Goal: Information Seeking & Learning: Learn about a topic

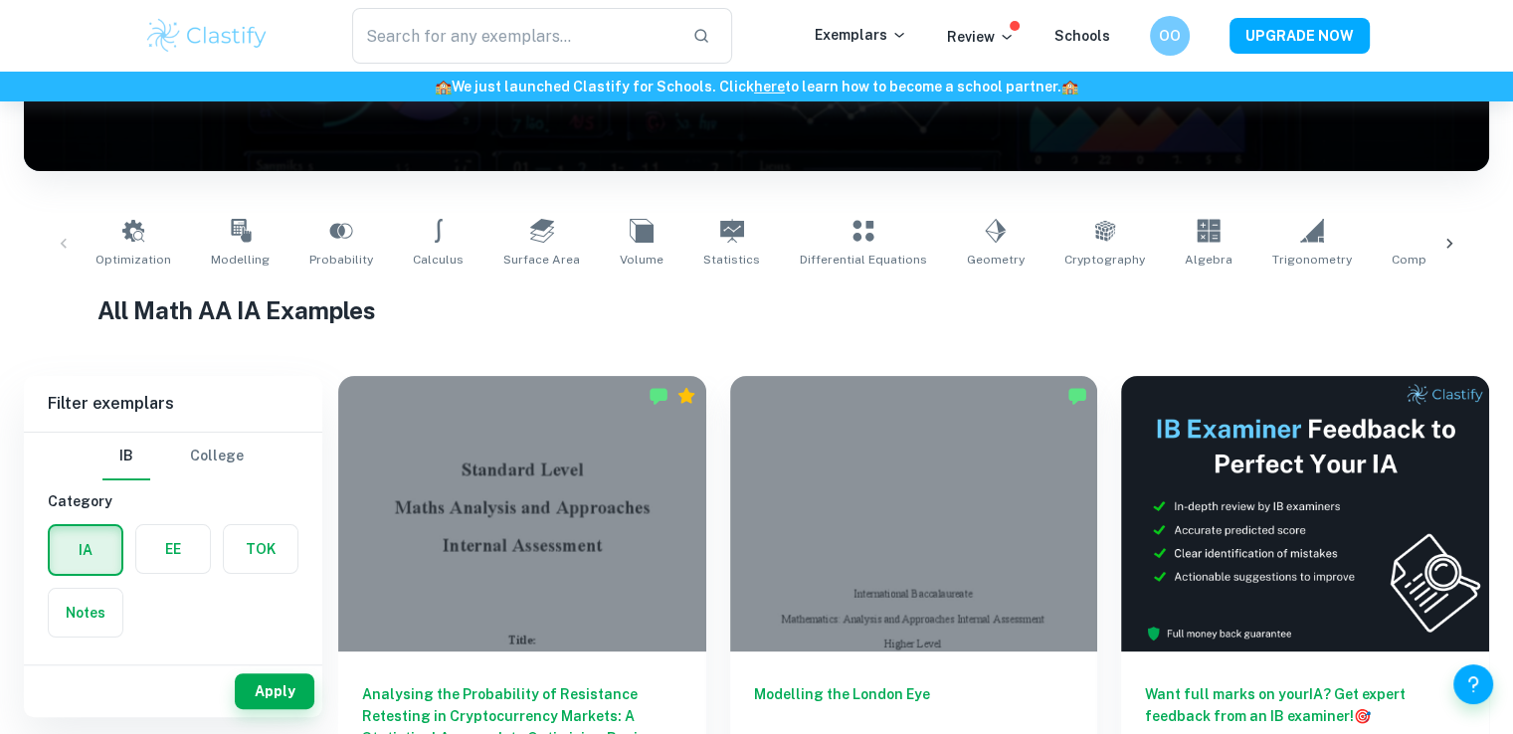
scroll to position [296, 0]
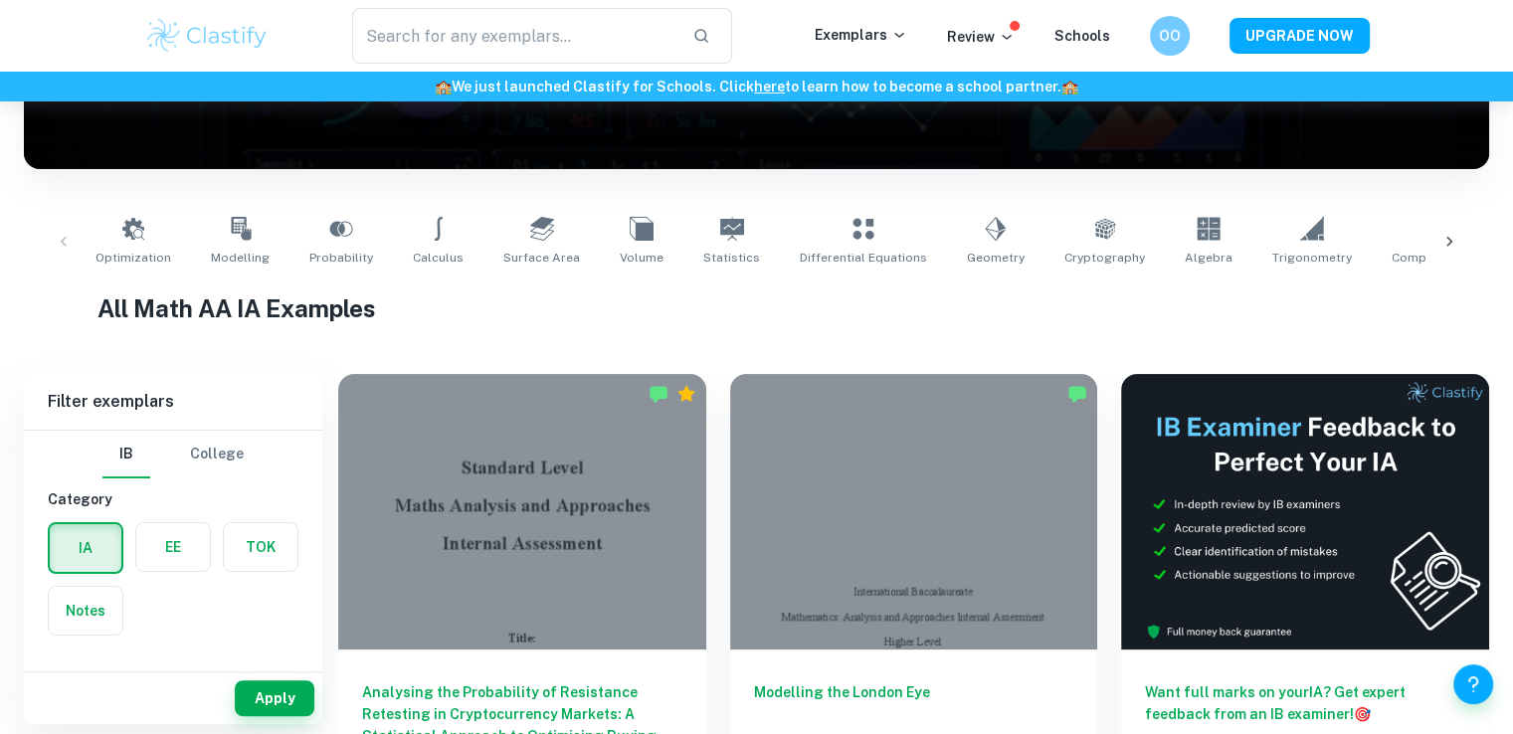
click at [185, 546] on label "button" at bounding box center [173, 547] width 74 height 48
click at [0, 0] on input "radio" at bounding box center [0, 0] width 0 height 0
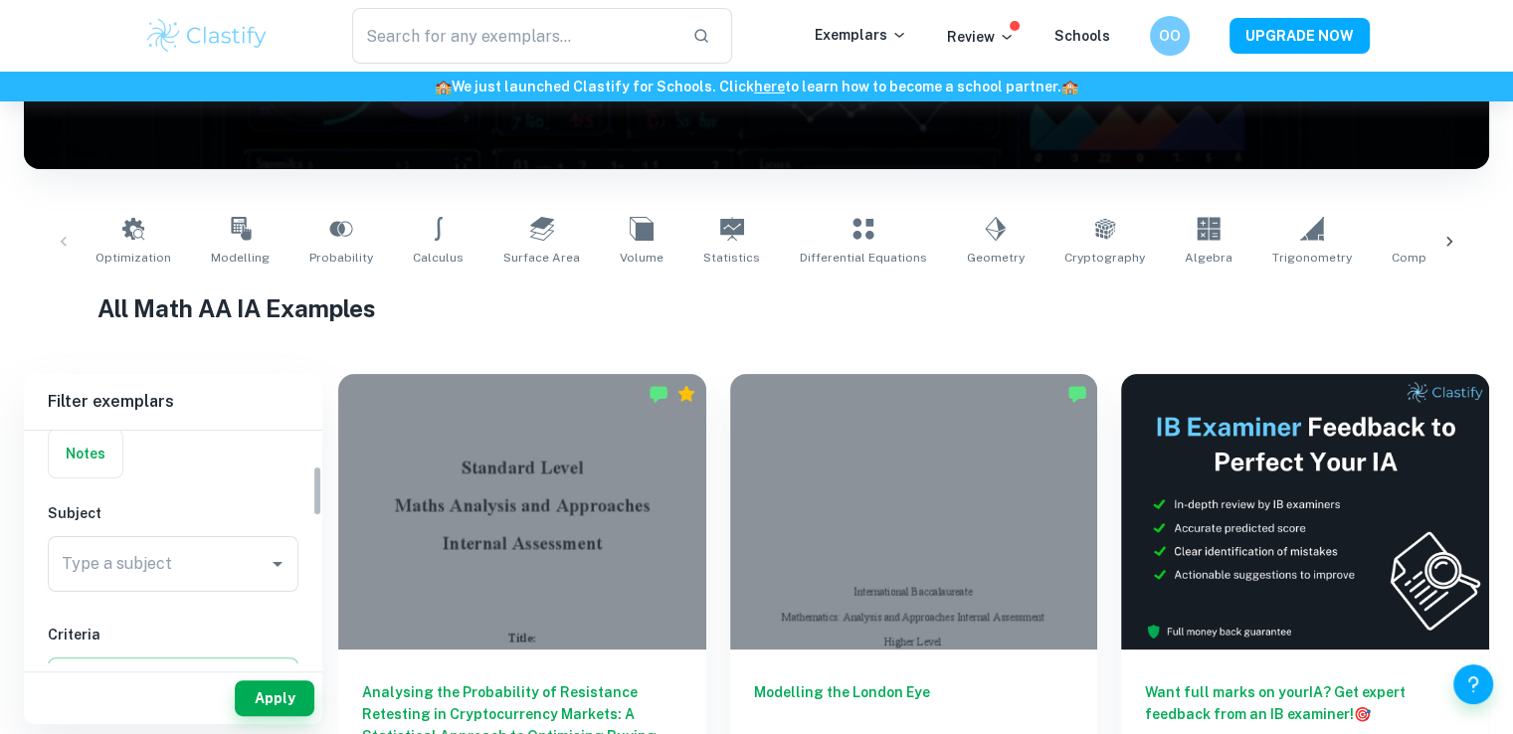
scroll to position [159, 0]
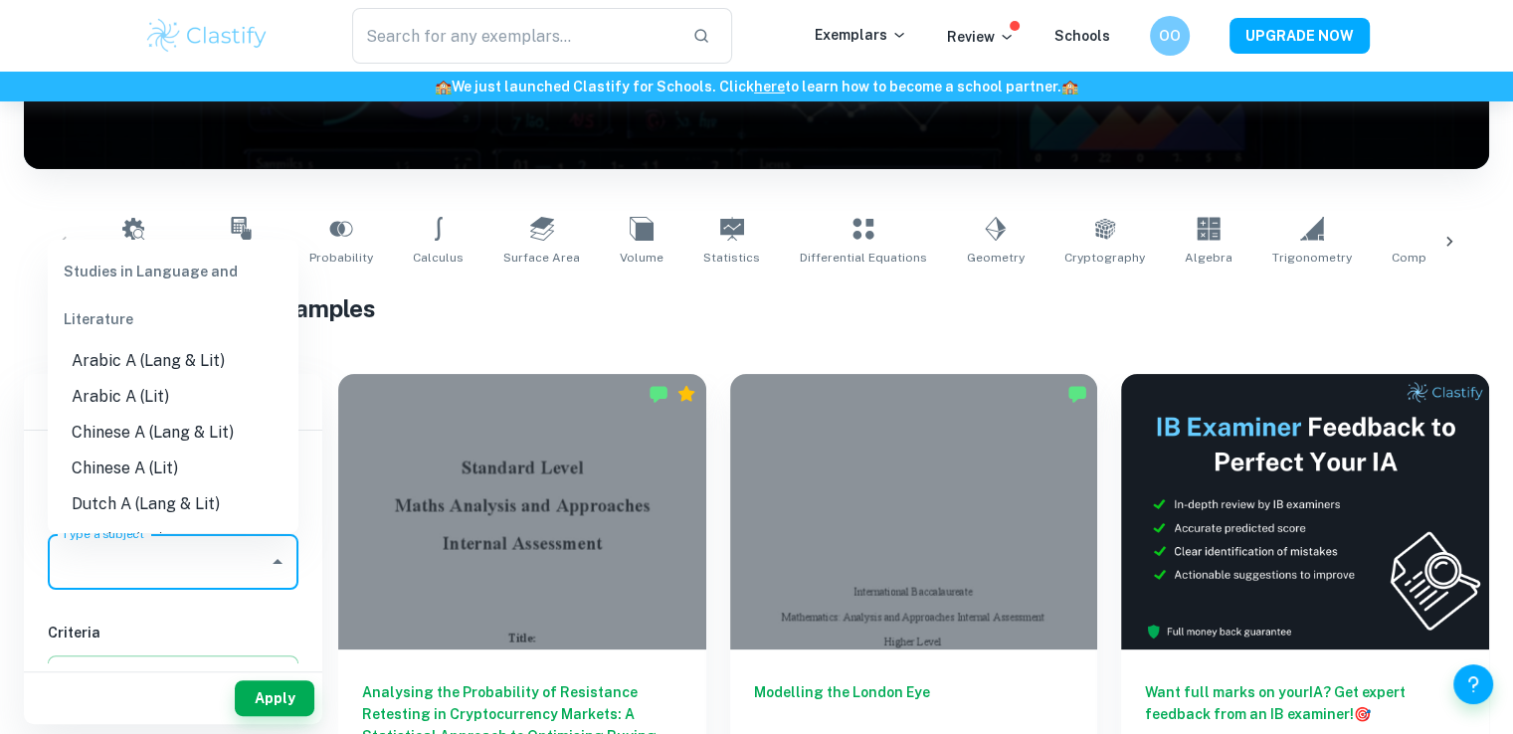
click at [183, 558] on input "Type a subject" at bounding box center [158, 562] width 203 height 38
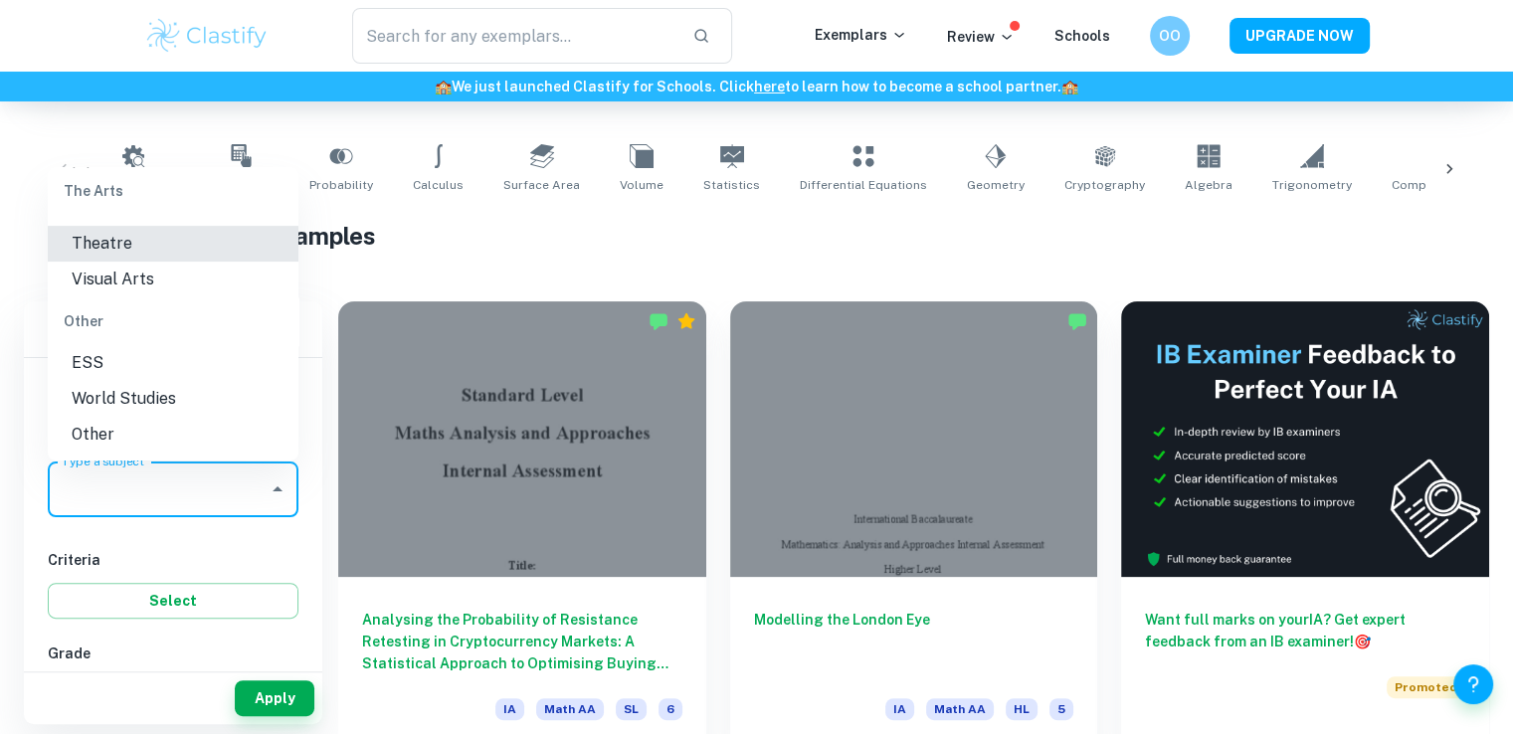
scroll to position [2551, 0]
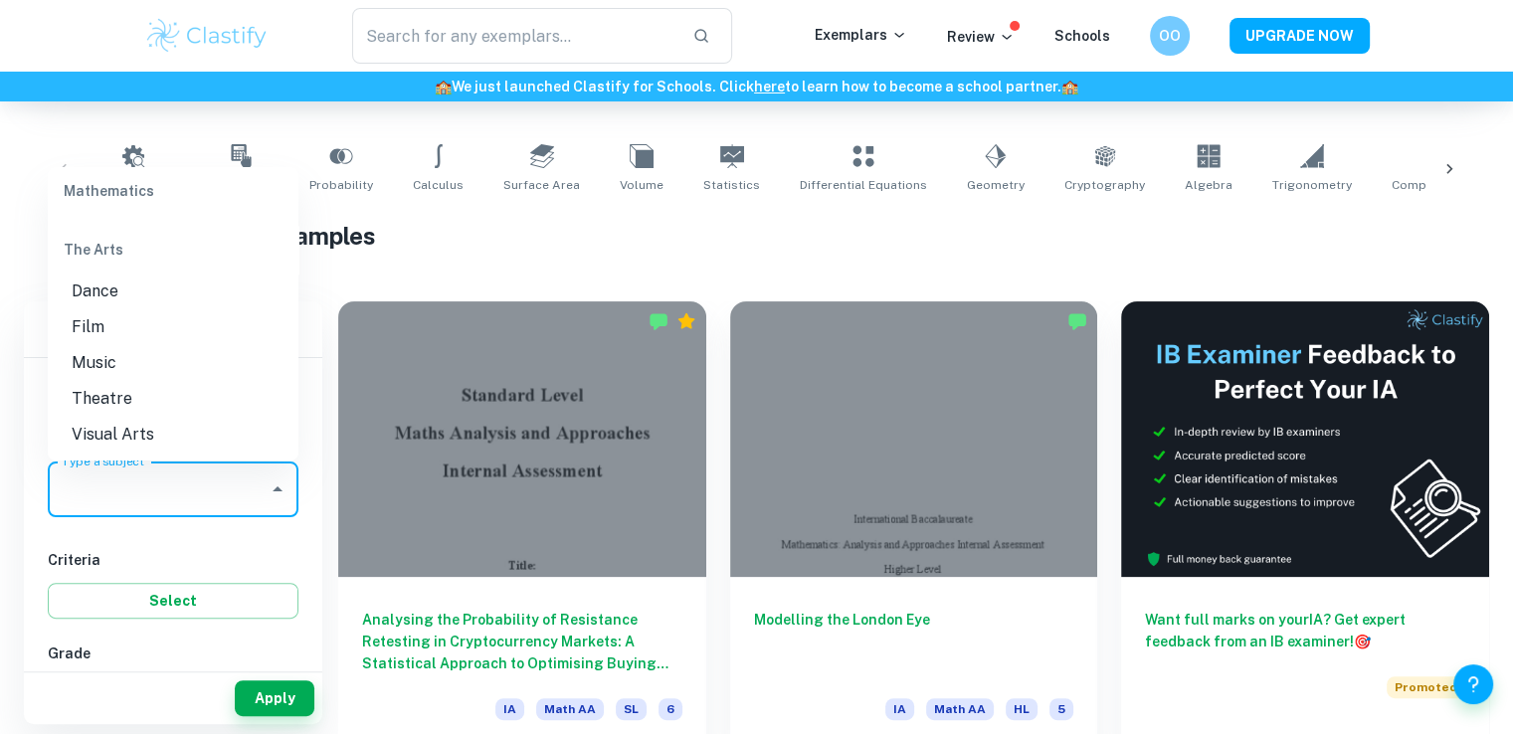
click at [138, 226] on li "Maths" at bounding box center [173, 208] width 251 height 36
type input "Maths"
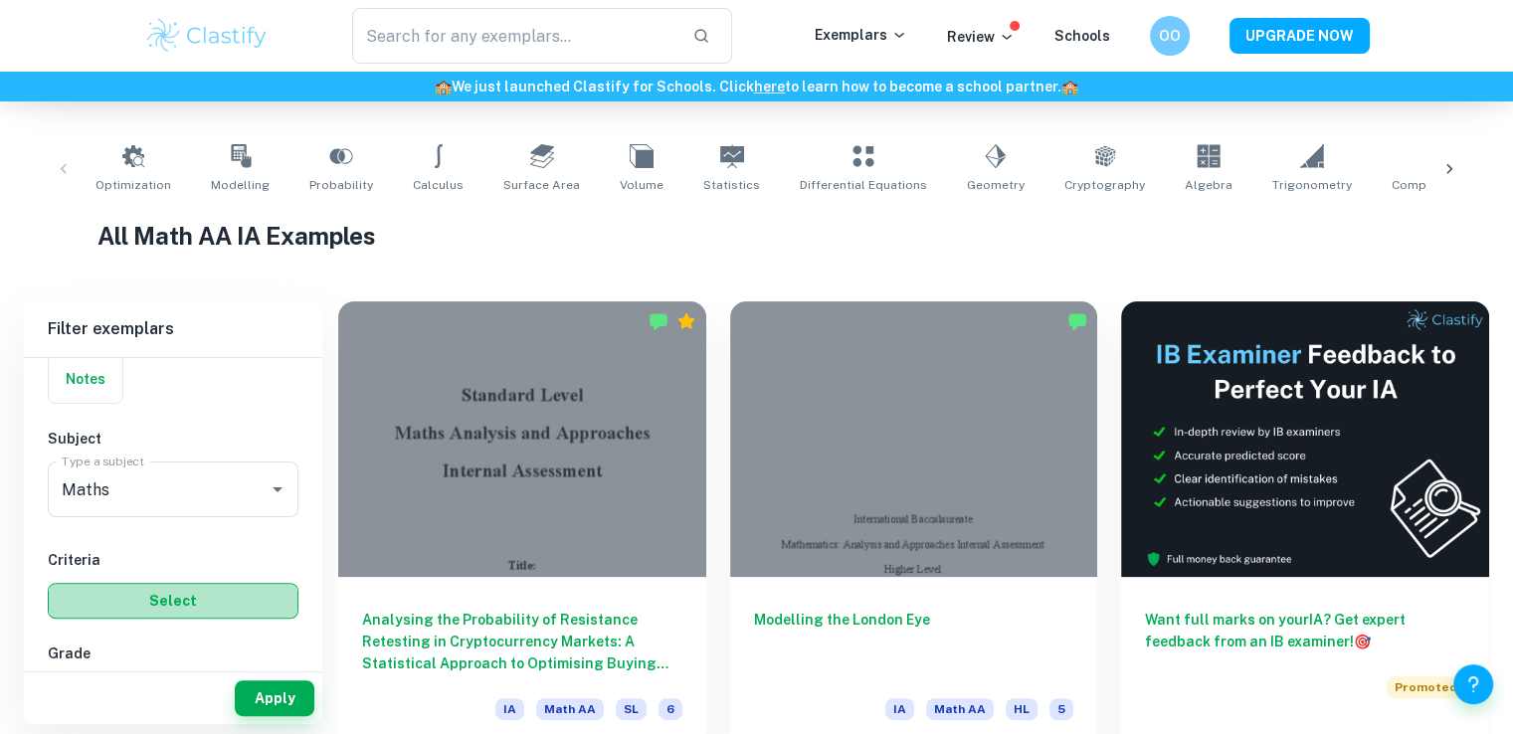
click at [223, 604] on button "Select" at bounding box center [173, 601] width 251 height 36
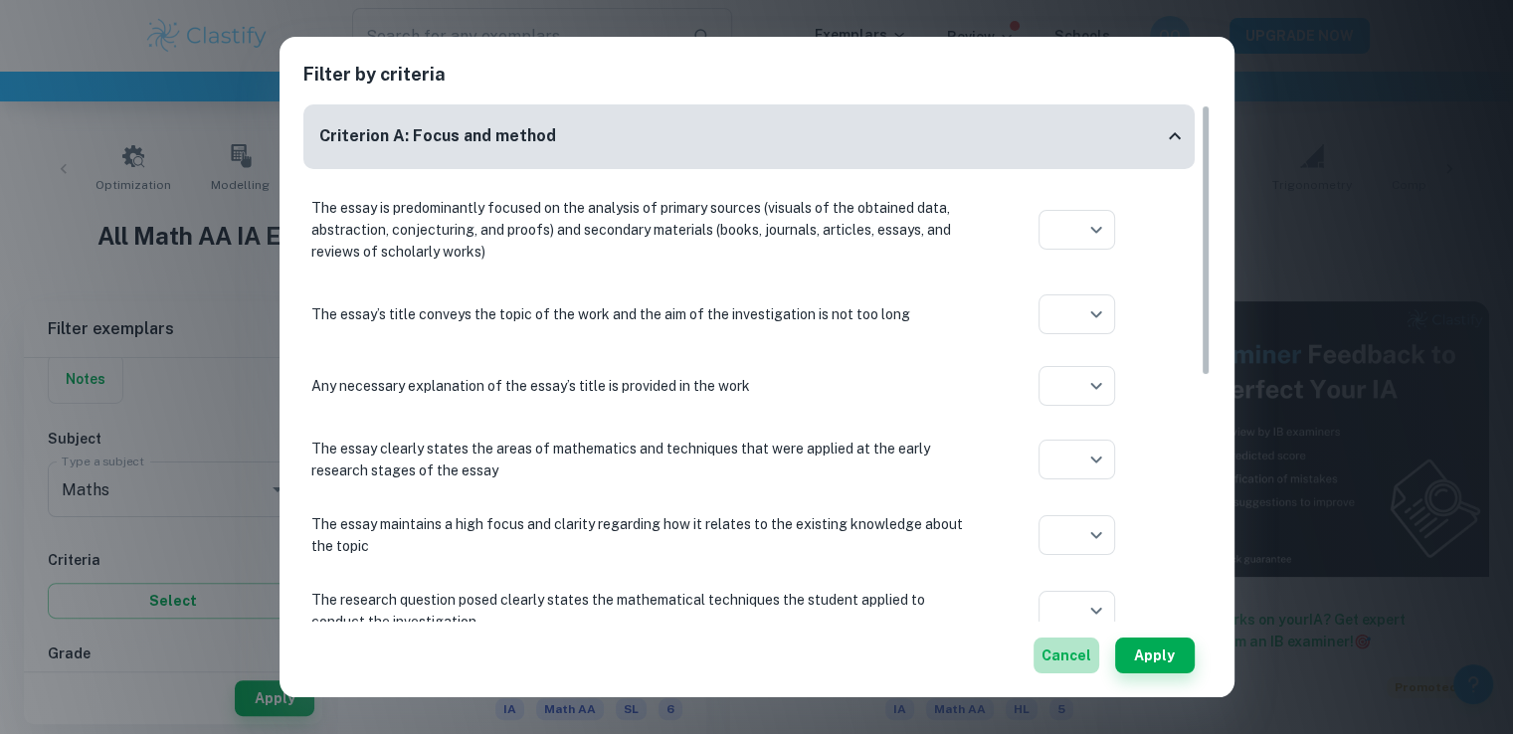
click at [1086, 653] on button "Cancel" at bounding box center [1066, 655] width 66 height 36
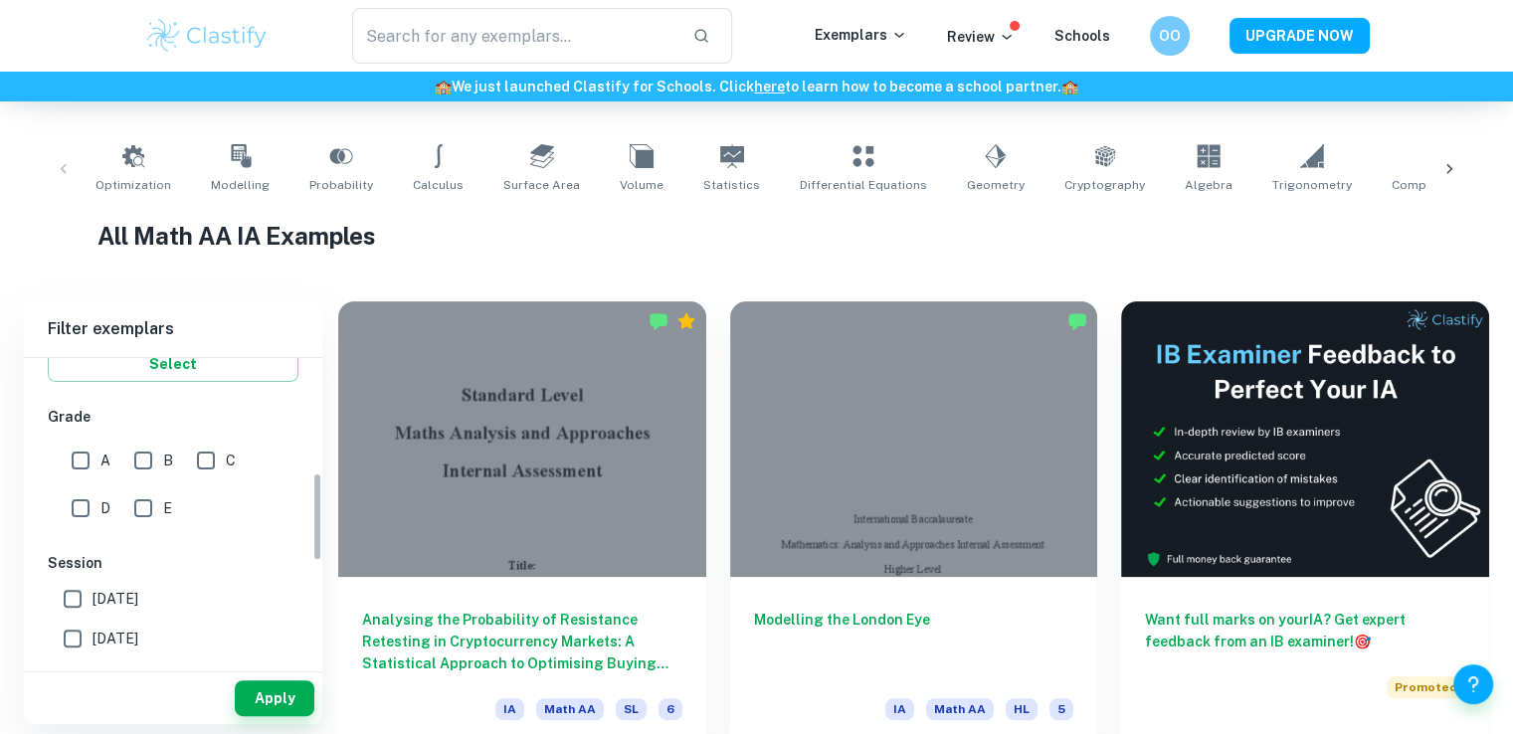
scroll to position [396, 0]
click at [88, 441] on input "A" at bounding box center [81, 461] width 40 height 40
checkbox input "true"
click at [141, 447] on input "B" at bounding box center [143, 461] width 40 height 40
checkbox input "true"
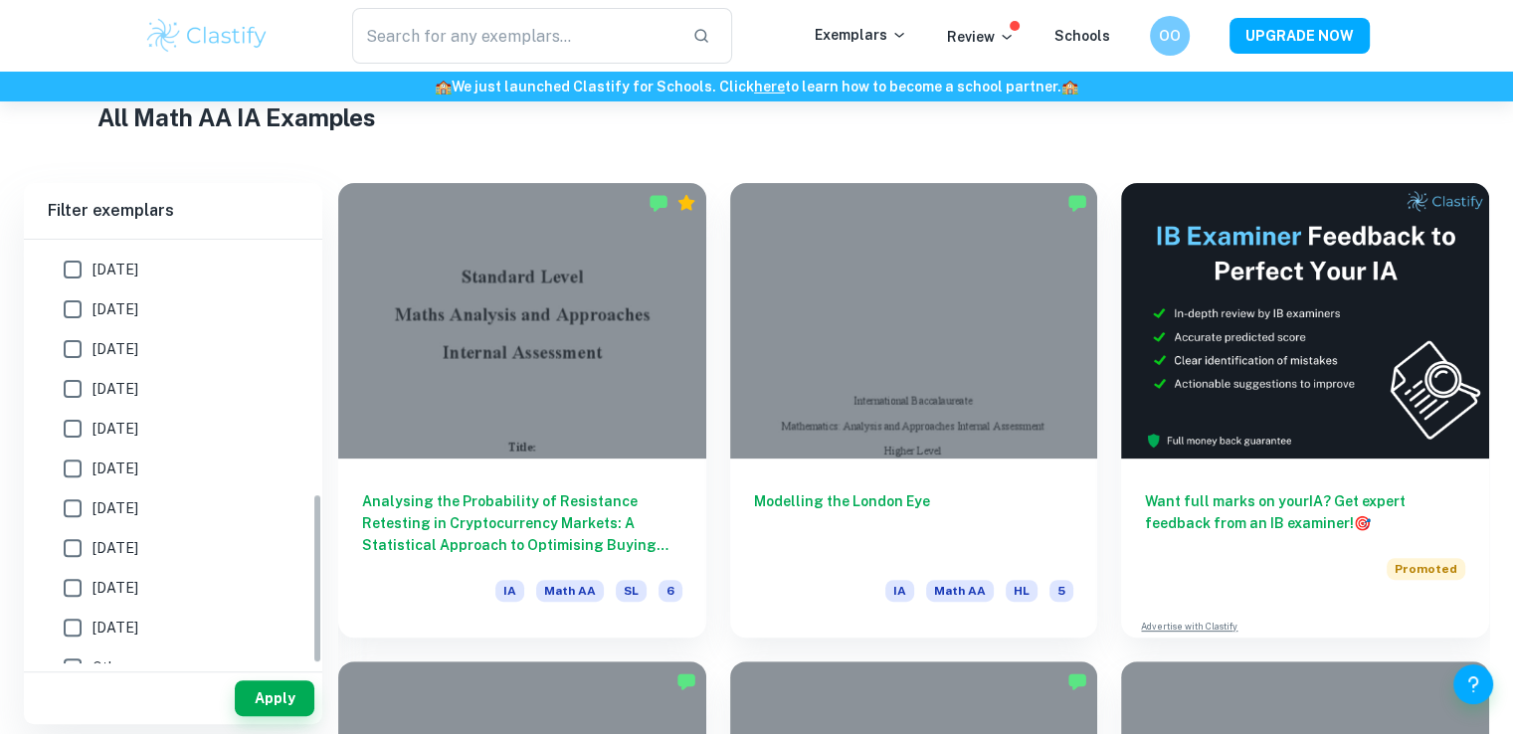
scroll to position [629, 0]
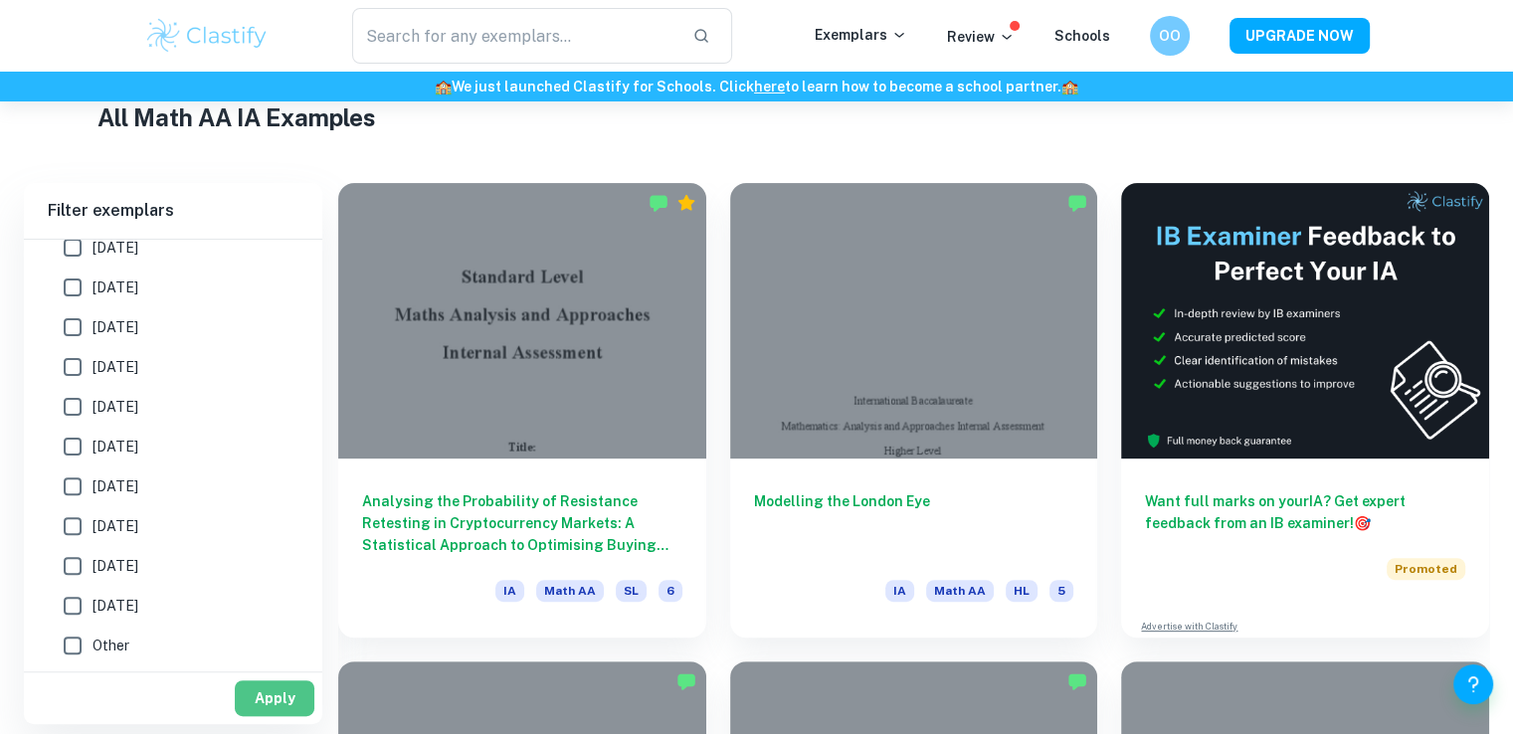
click at [267, 688] on button "Apply" at bounding box center [275, 698] width 80 height 36
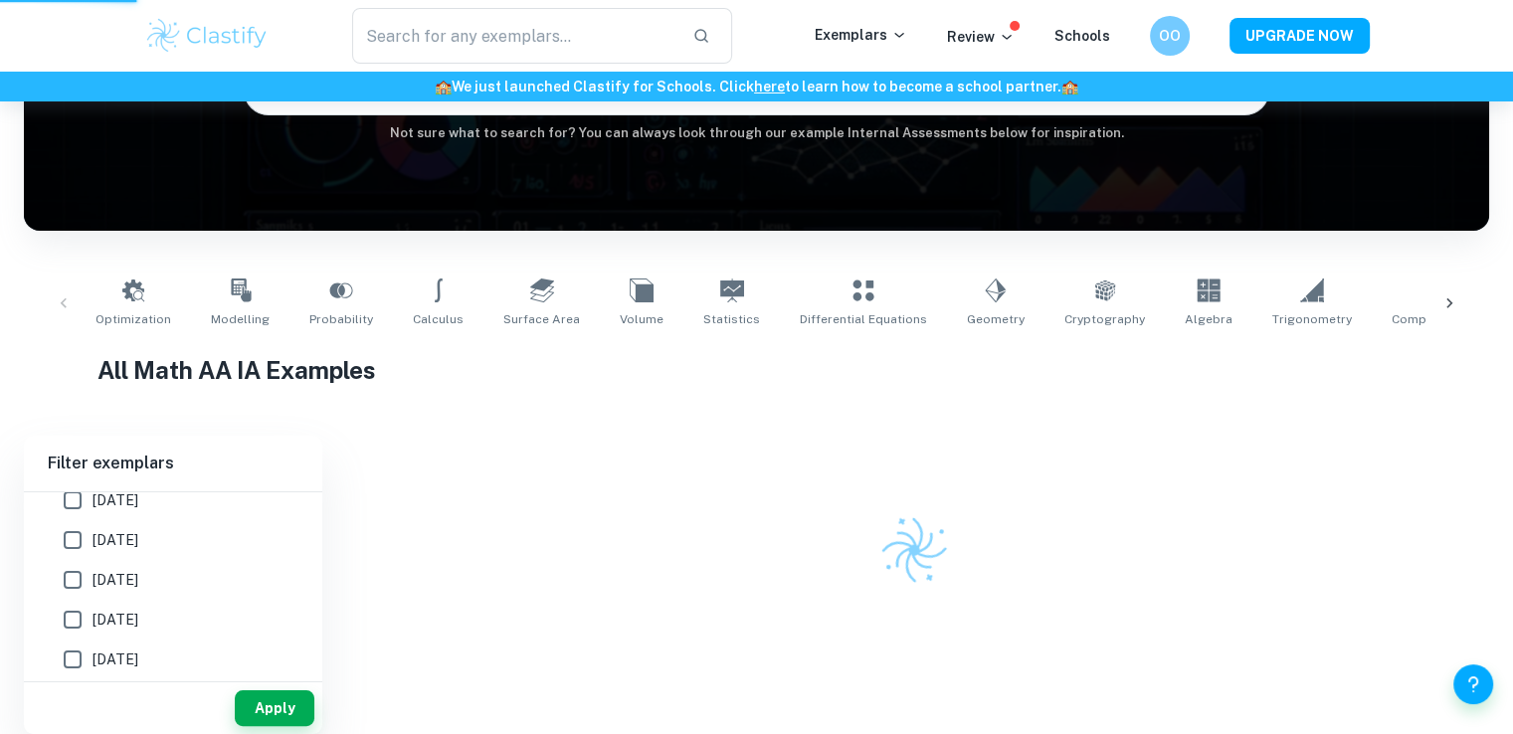
scroll to position [235, 0]
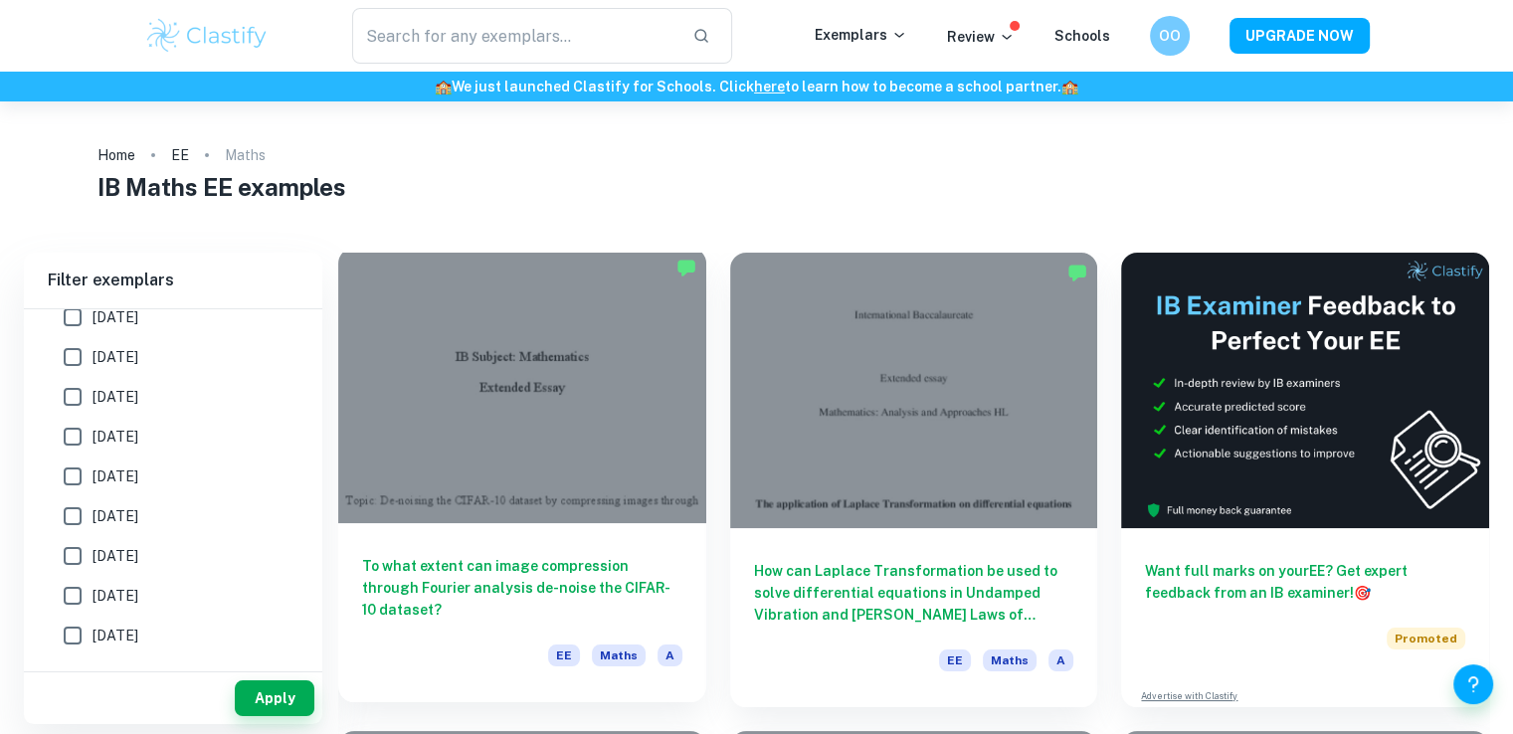
click at [575, 579] on h6 "To what extent can image compression through Fourier analysis de-noise the CIFA…" at bounding box center [522, 588] width 320 height 66
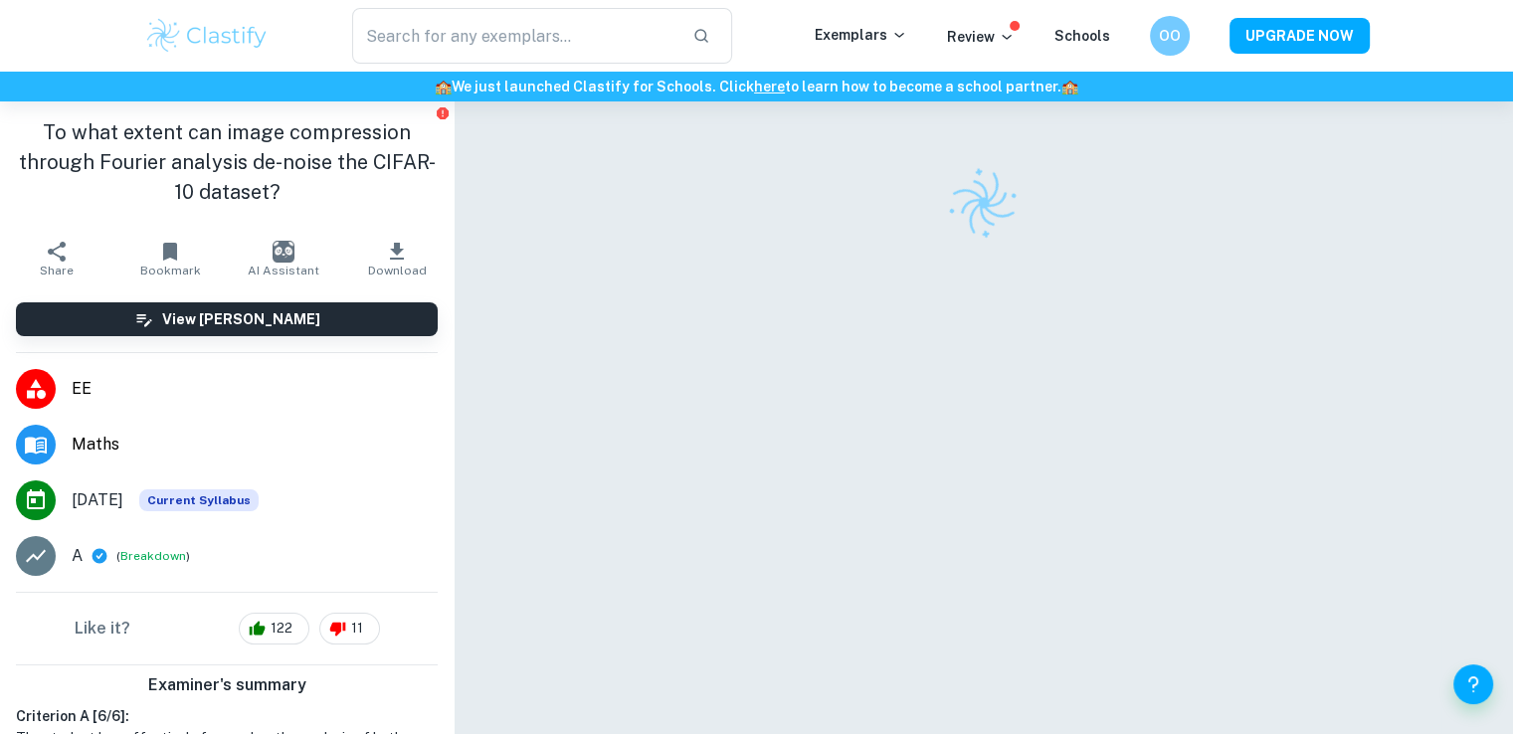
scroll to position [24, 0]
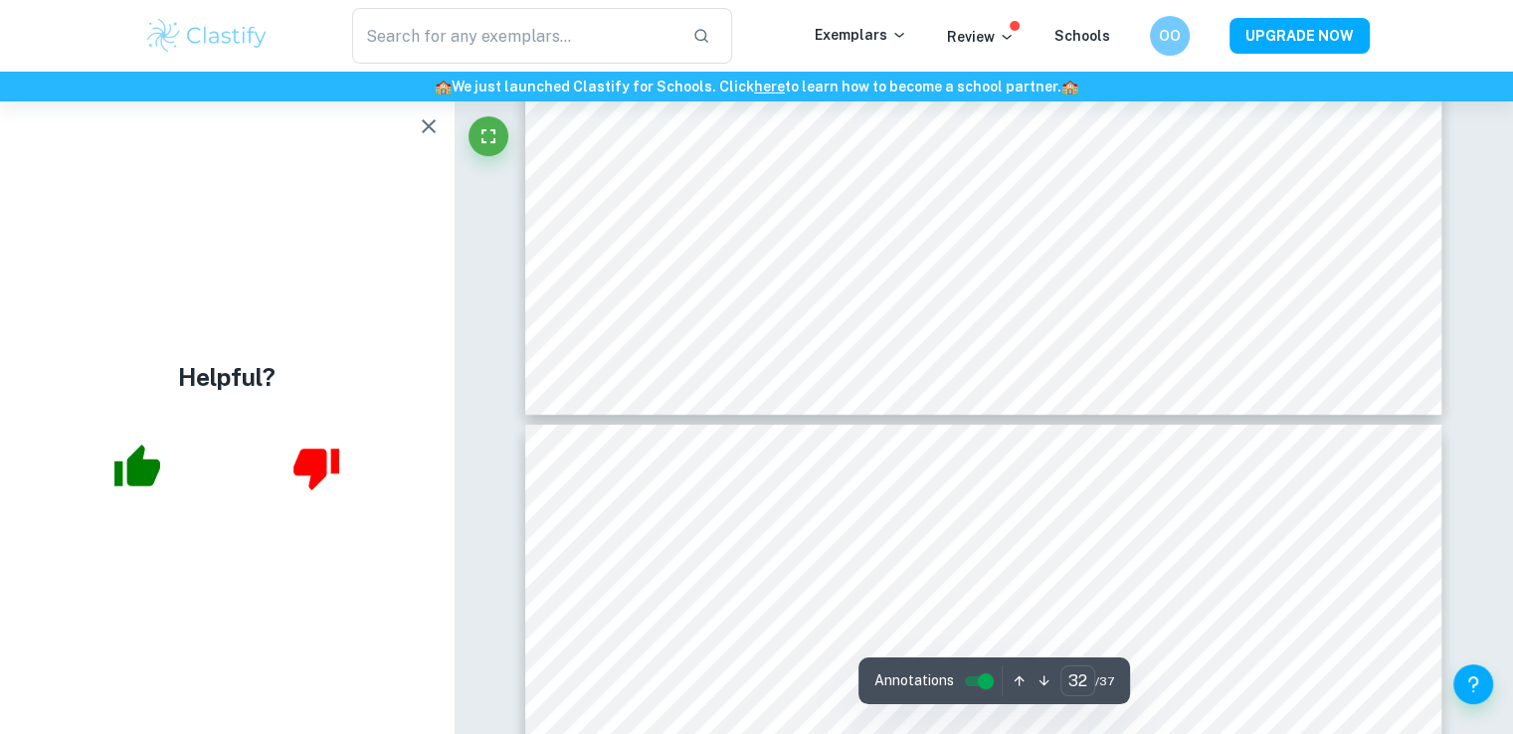
type input "31"
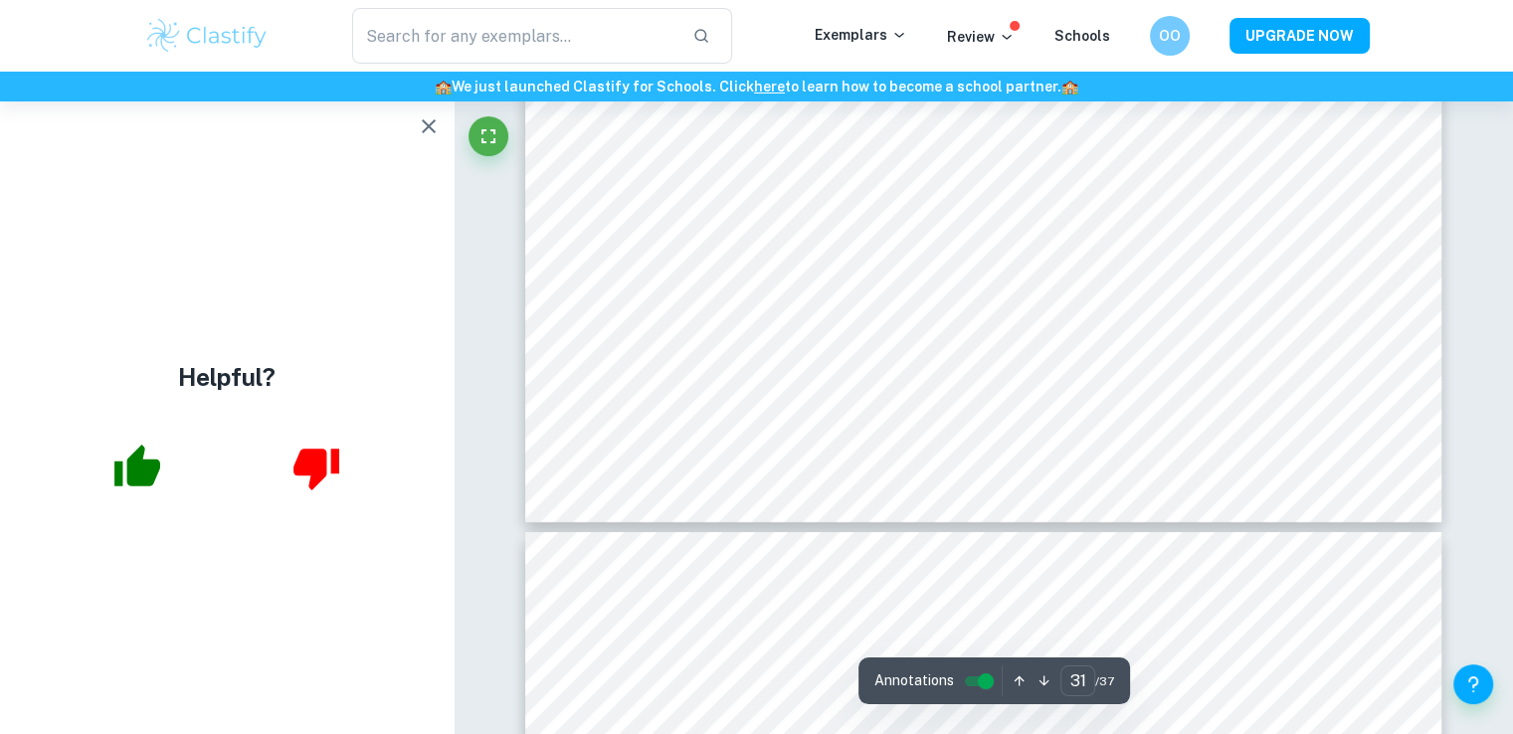
scroll to position [37453, 0]
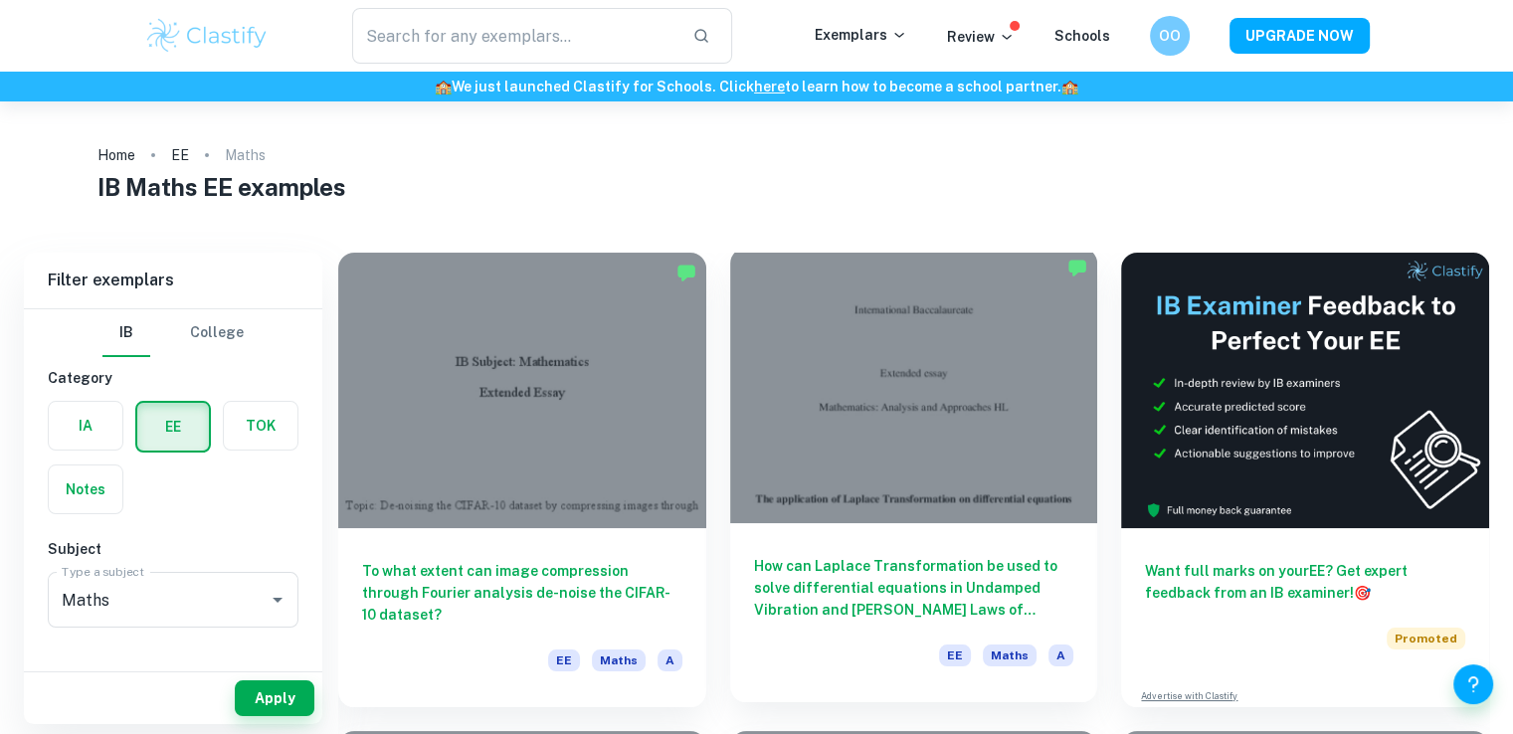
click at [939, 588] on h6 "How can Laplace Transformation be used to solve differential equations in Undam…" at bounding box center [914, 588] width 320 height 66
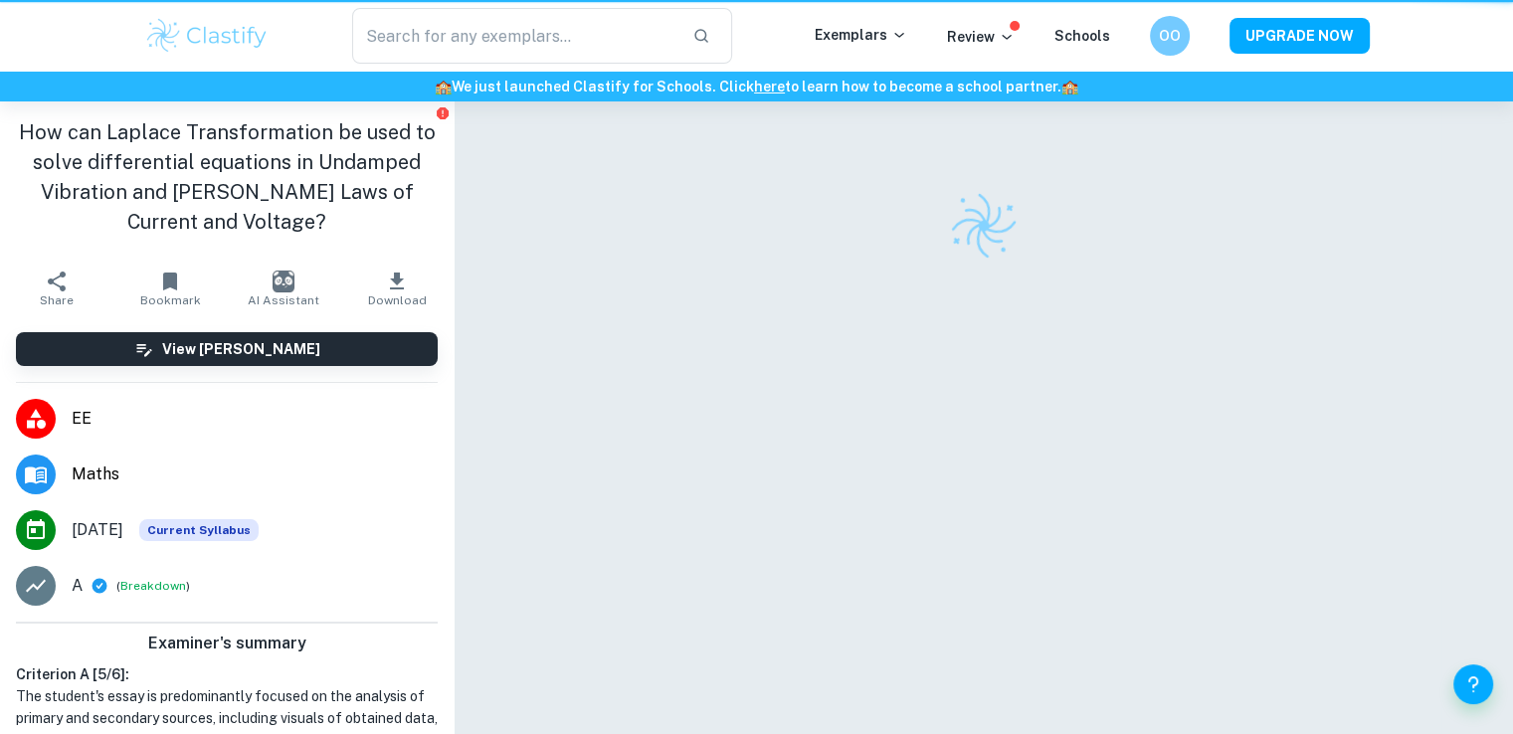
click at [939, 588] on div at bounding box center [983, 446] width 917 height 690
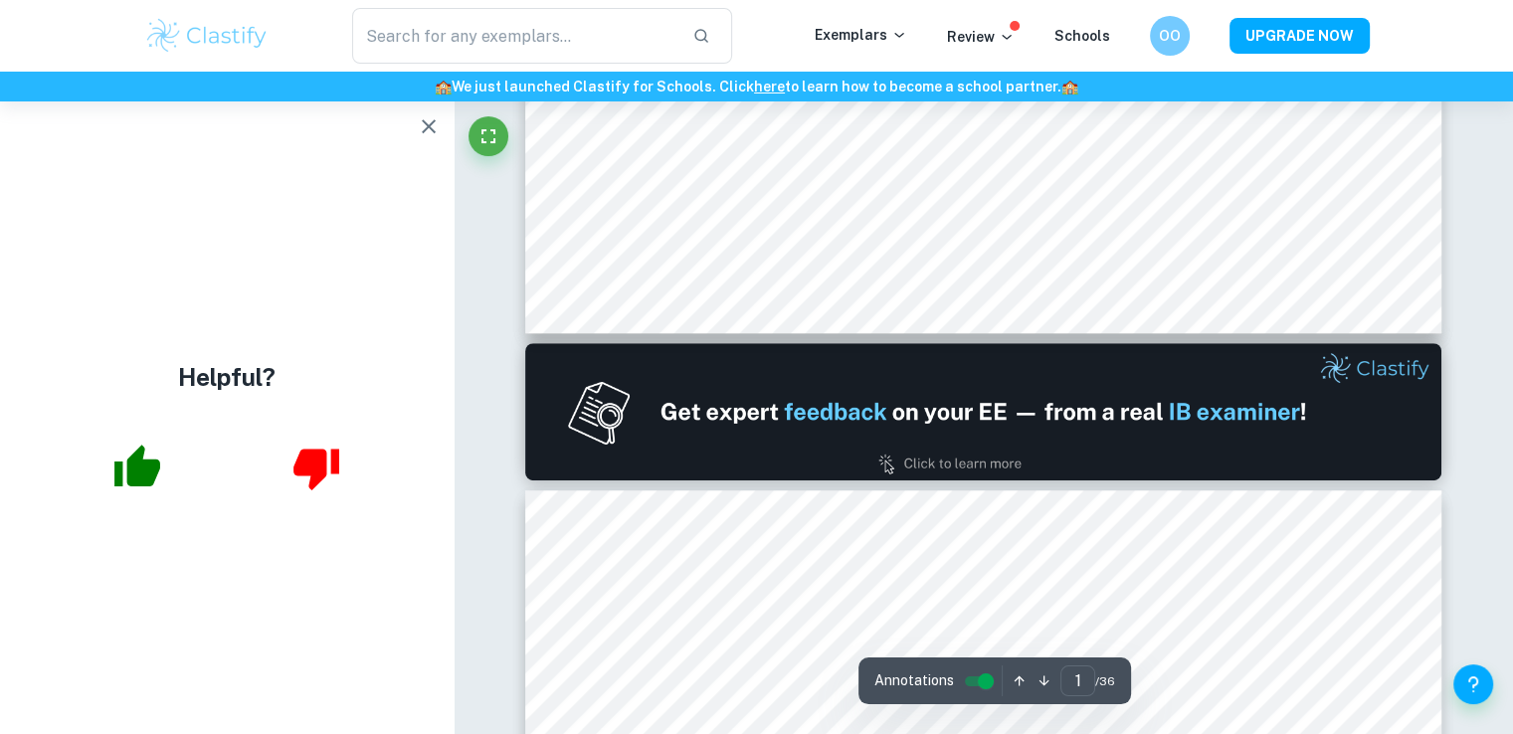
scroll to position [1082, 0]
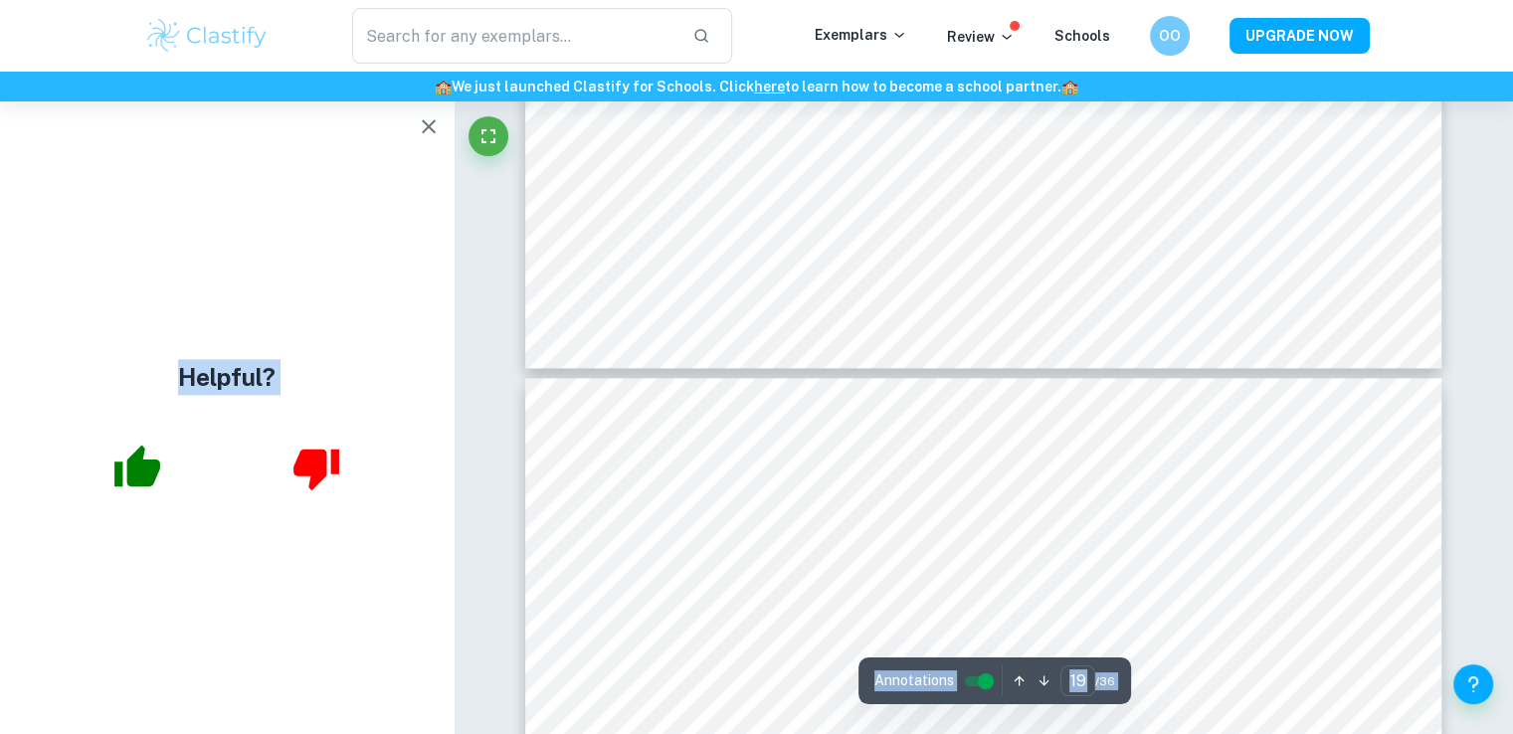
type input "20"
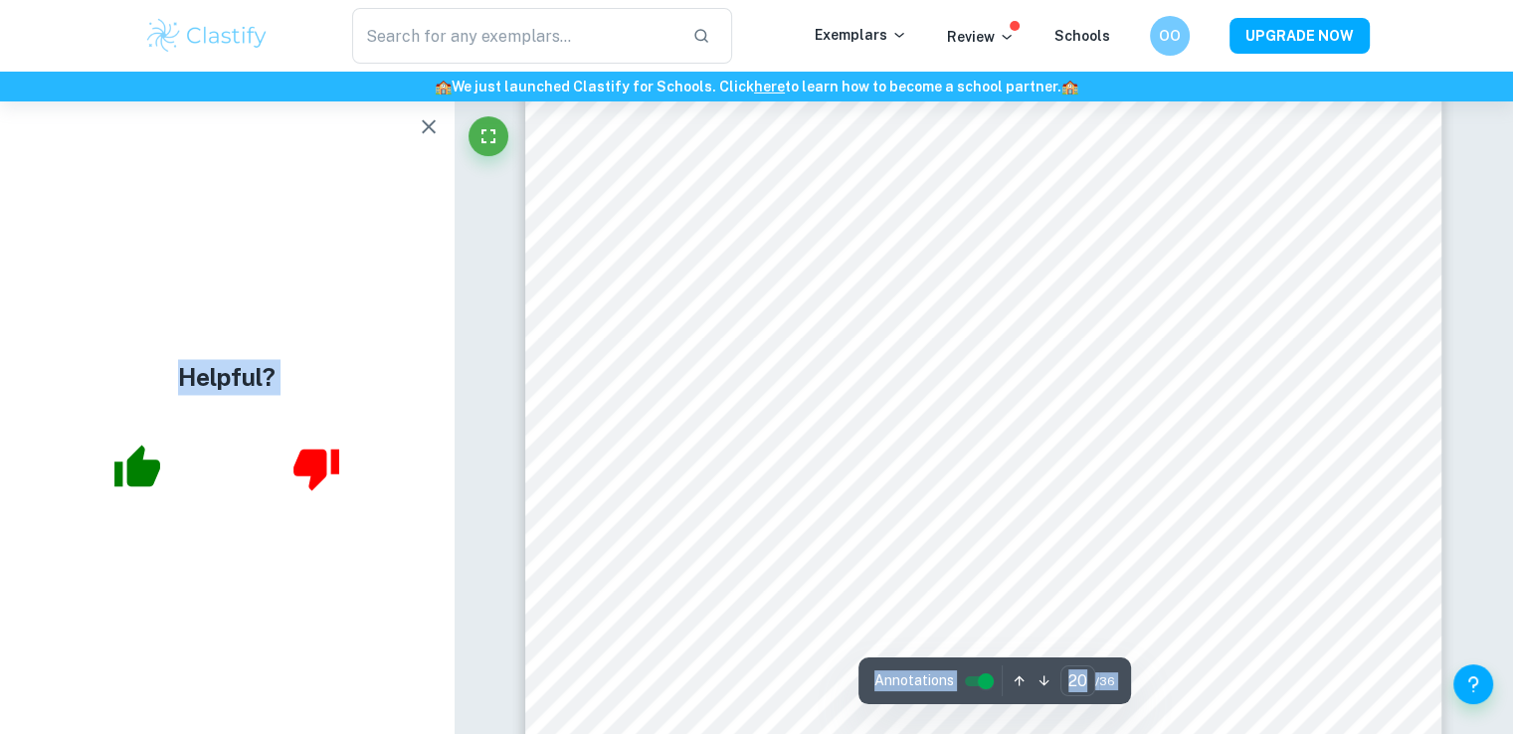
scroll to position [25925, 0]
